Goal: Task Accomplishment & Management: Complete application form

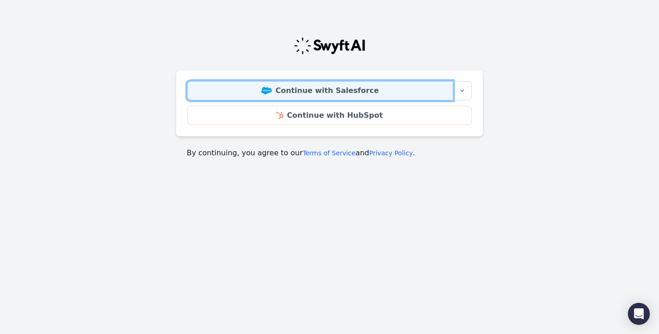
click at [353, 92] on link "Continue with Salesforce" at bounding box center [320, 90] width 266 height 19
